Goal: Task Accomplishment & Management: Use online tool/utility

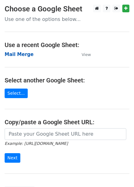
click at [15, 55] on strong "Mail Merge" at bounding box center [19, 55] width 29 height 6
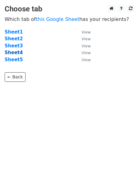
click at [13, 52] on strong "Sheet4" at bounding box center [14, 53] width 18 height 6
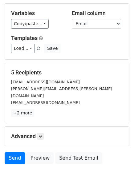
scroll to position [52, 0]
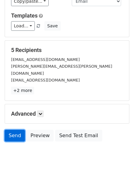
click at [13, 130] on link "Send" at bounding box center [15, 136] width 20 height 12
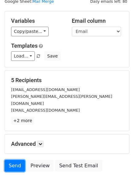
scroll to position [34, 0]
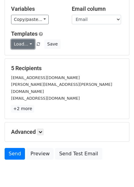
click at [26, 43] on link "Load..." at bounding box center [23, 44] width 24 height 10
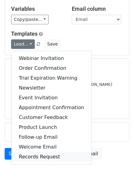
click at [33, 154] on link "Records Request" at bounding box center [51, 157] width 80 height 10
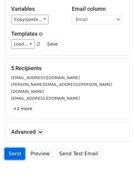
click at [13, 148] on link "Send" at bounding box center [15, 154] width 20 height 12
